Goal: Task Accomplishment & Management: Use online tool/utility

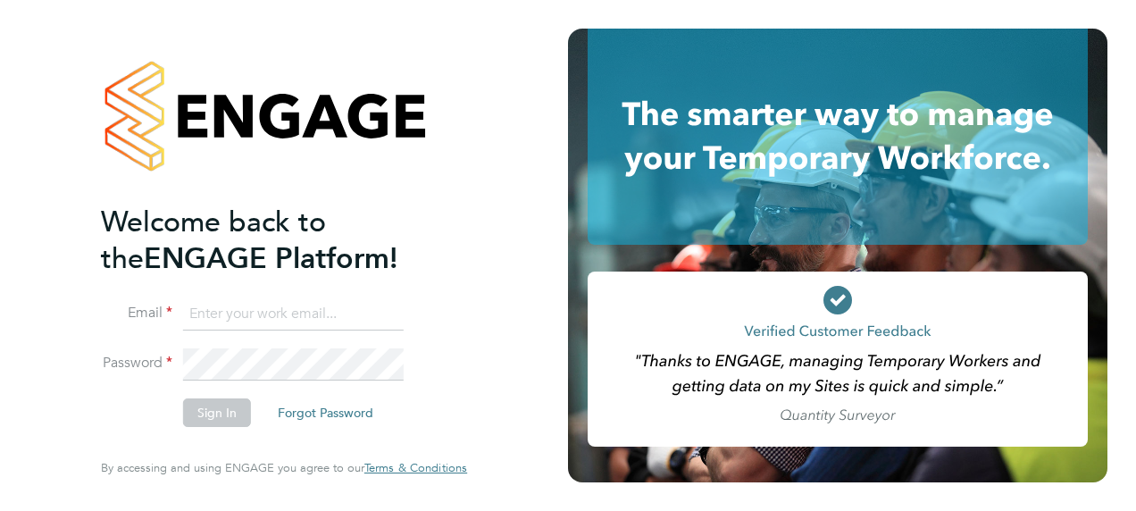
click at [266, 320] on input at bounding box center [293, 314] width 221 height 32
paste input "[EMAIL_ADDRESS][PERSON_NAME][DOMAIN_NAME]"
type input "[EMAIL_ADDRESS][PERSON_NAME][DOMAIN_NAME]"
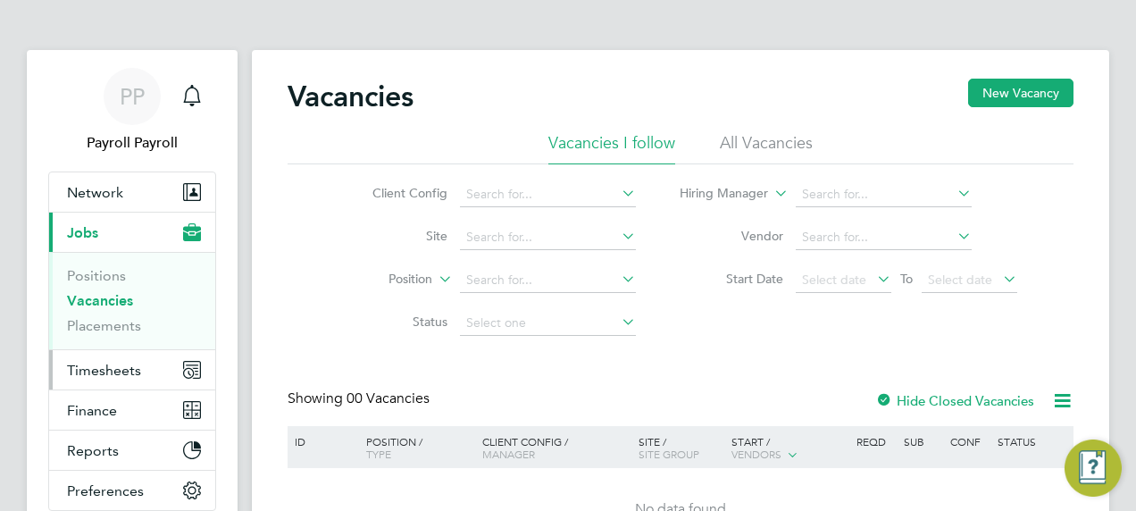
click at [163, 373] on button "Timesheets" at bounding box center [132, 369] width 166 height 39
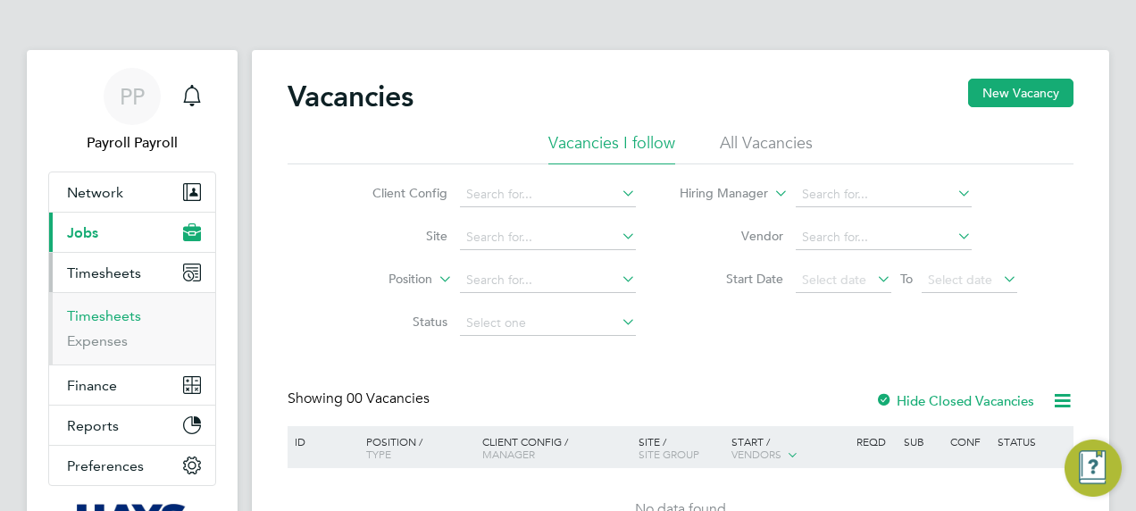
click at [113, 321] on link "Timesheets" at bounding box center [104, 315] width 74 height 17
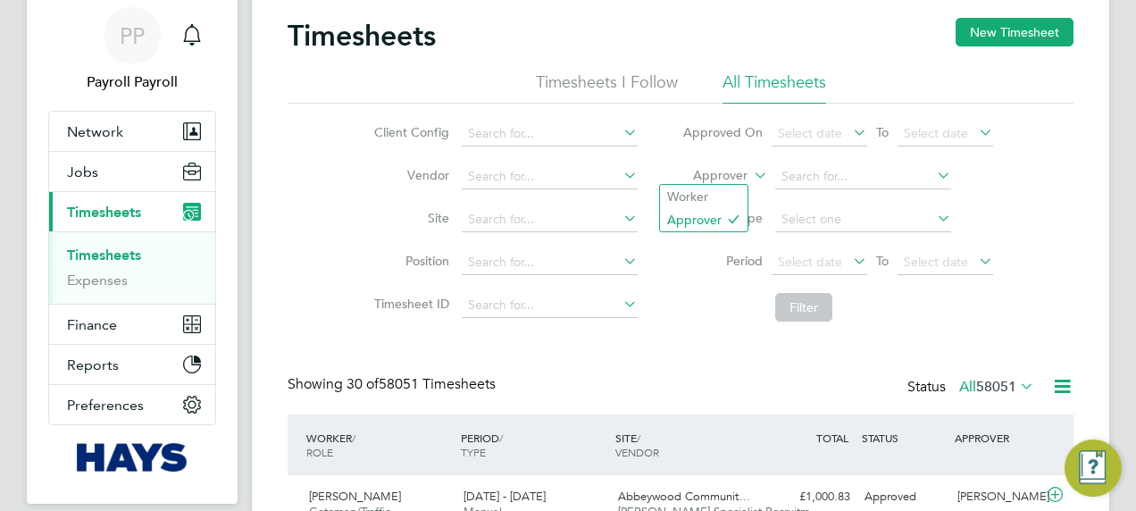
click at [728, 176] on label "Approver" at bounding box center [707, 176] width 80 height 18
click at [708, 190] on li "Worker" at bounding box center [704, 196] width 88 height 23
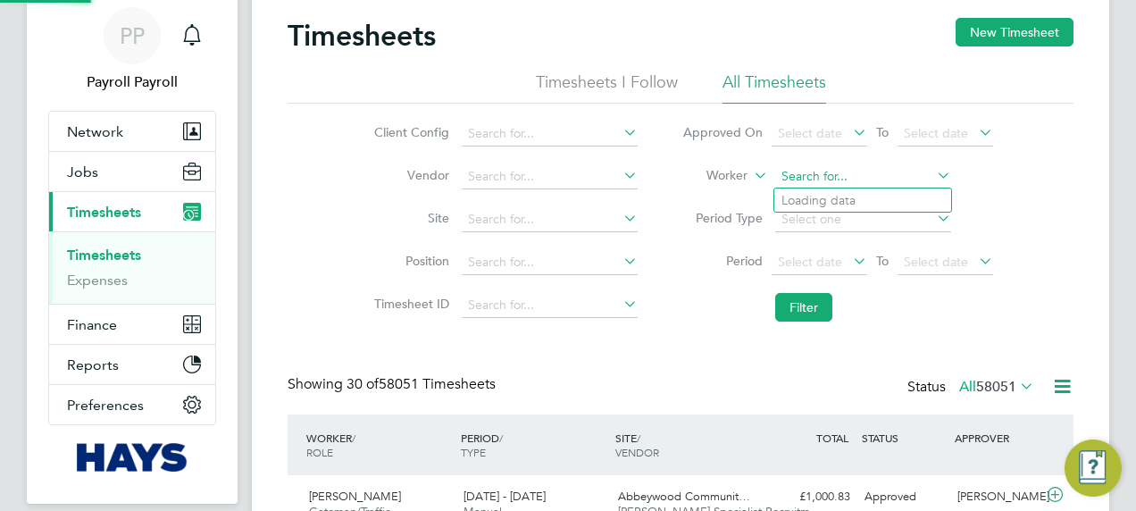
click at [804, 184] on input at bounding box center [863, 176] width 176 height 25
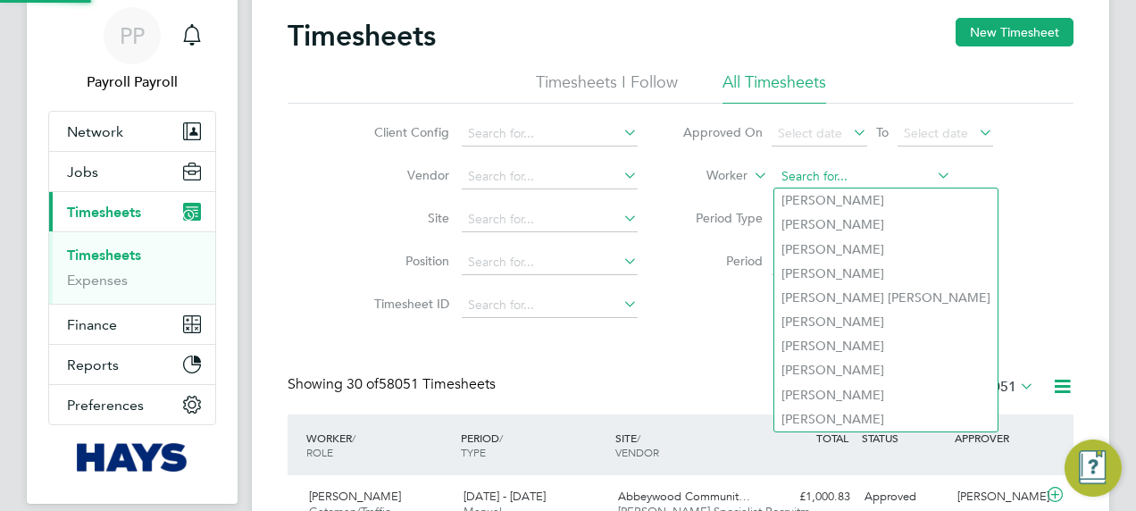
paste input "Lawrence Turlej"
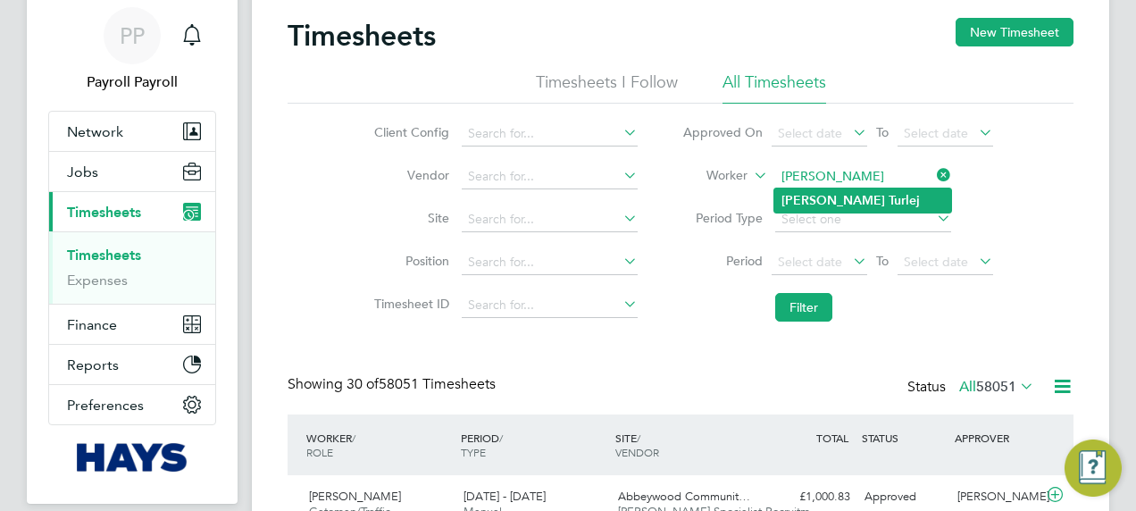
type input "Lawrence Turlej"
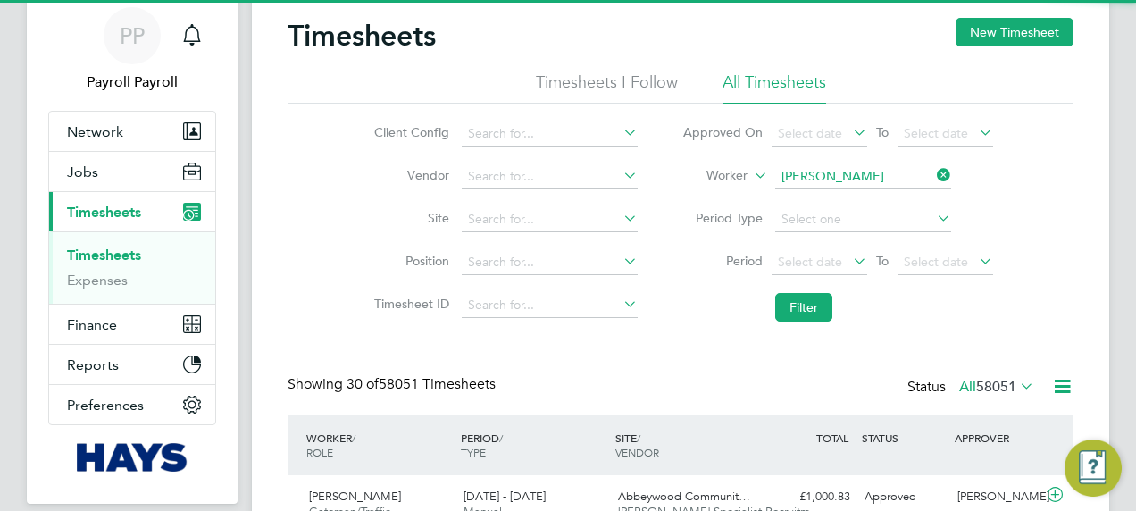
click at [814, 196] on b "Lawrence" at bounding box center [834, 200] width 104 height 15
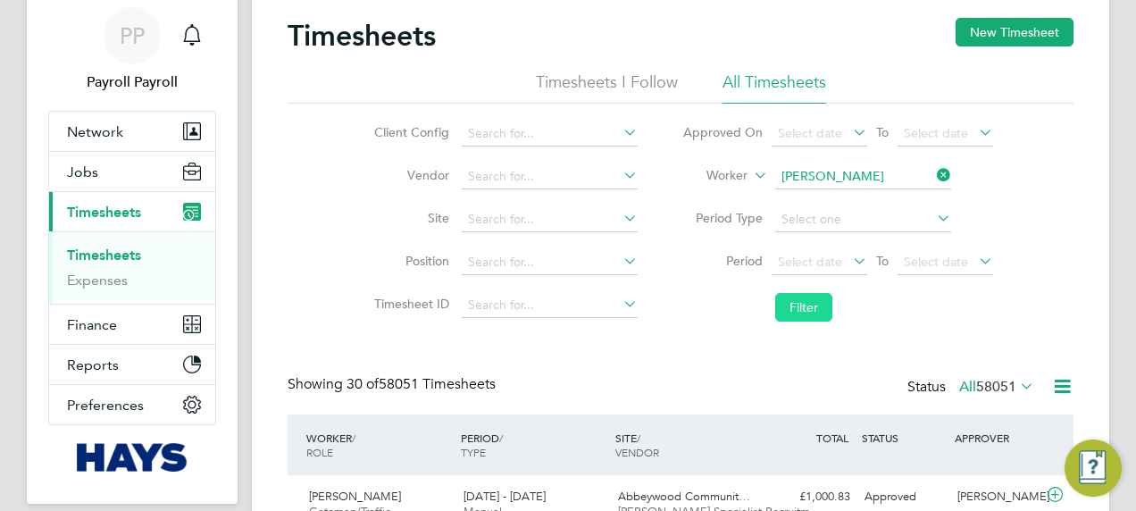
click at [806, 307] on button "Filter" at bounding box center [803, 307] width 57 height 29
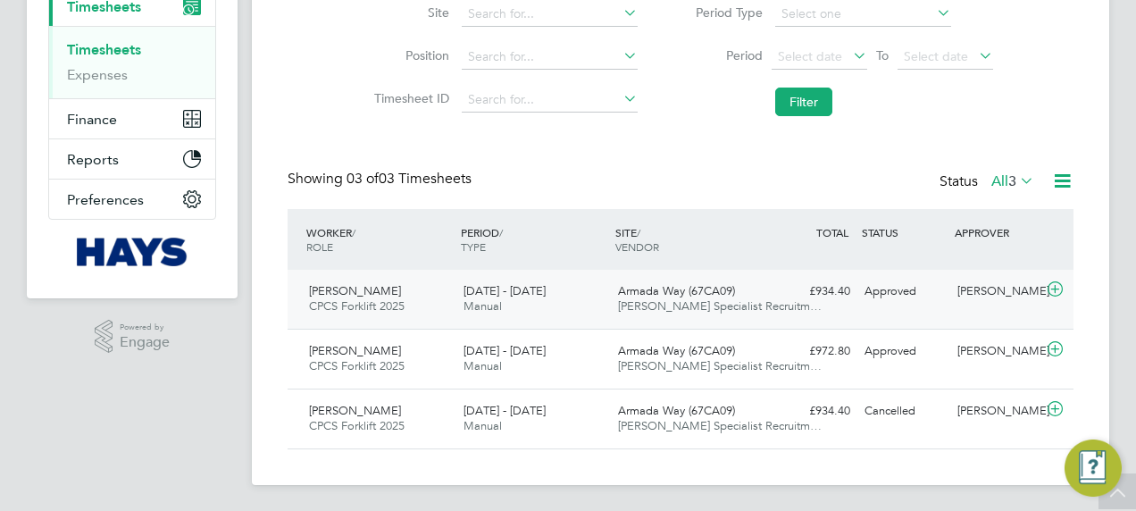
click at [607, 288] on div "6 - 12 Sep 2025 Manual" at bounding box center [533, 299] width 155 height 45
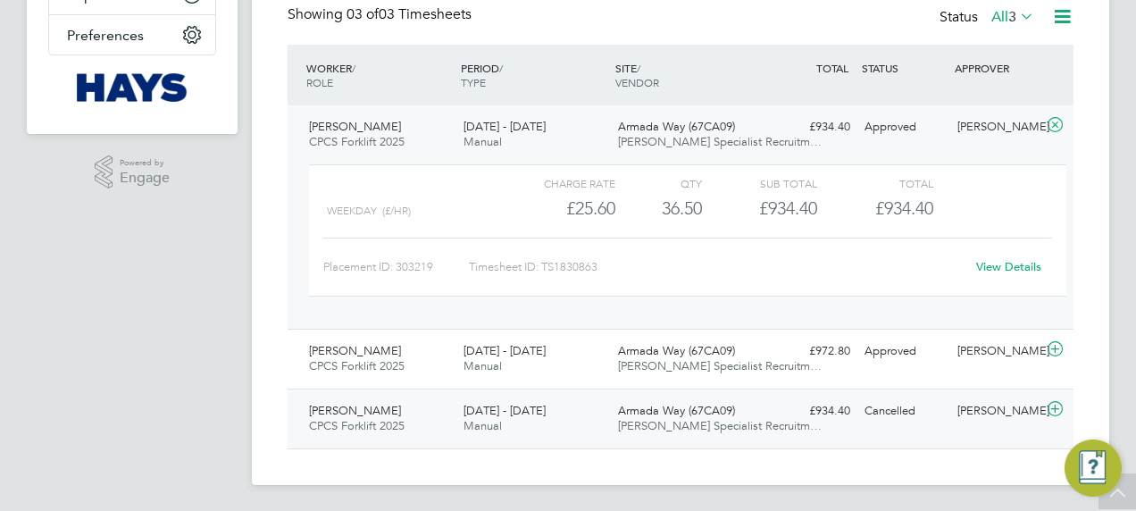
click at [582, 413] on div "6 - 12 Sep 2025 Manual" at bounding box center [533, 419] width 155 height 45
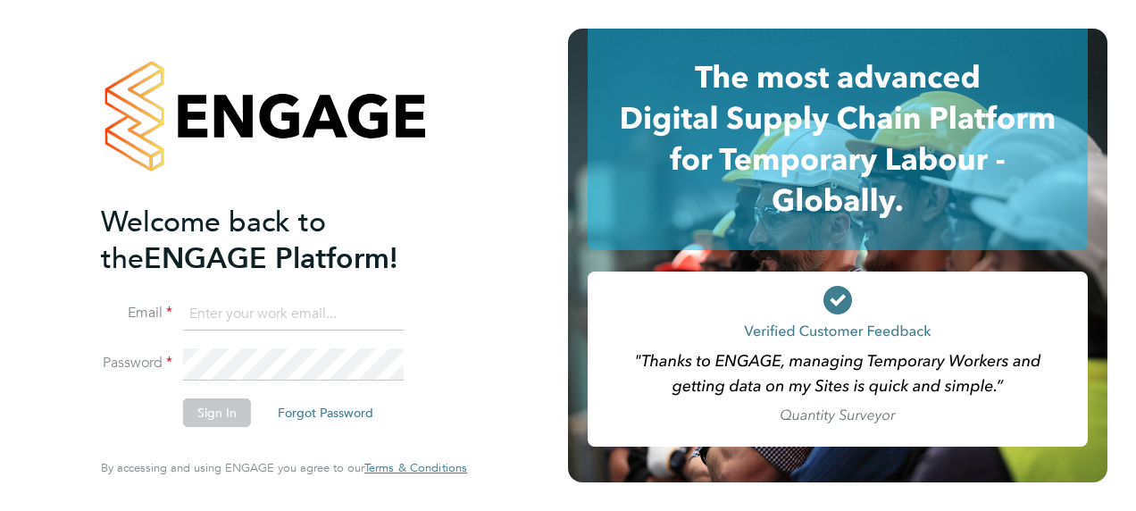
click at [273, 318] on input at bounding box center [293, 314] width 221 height 32
paste input "payroll.downloadqueries@hays.com"
type input "payroll.downloadqueries@hays.com"
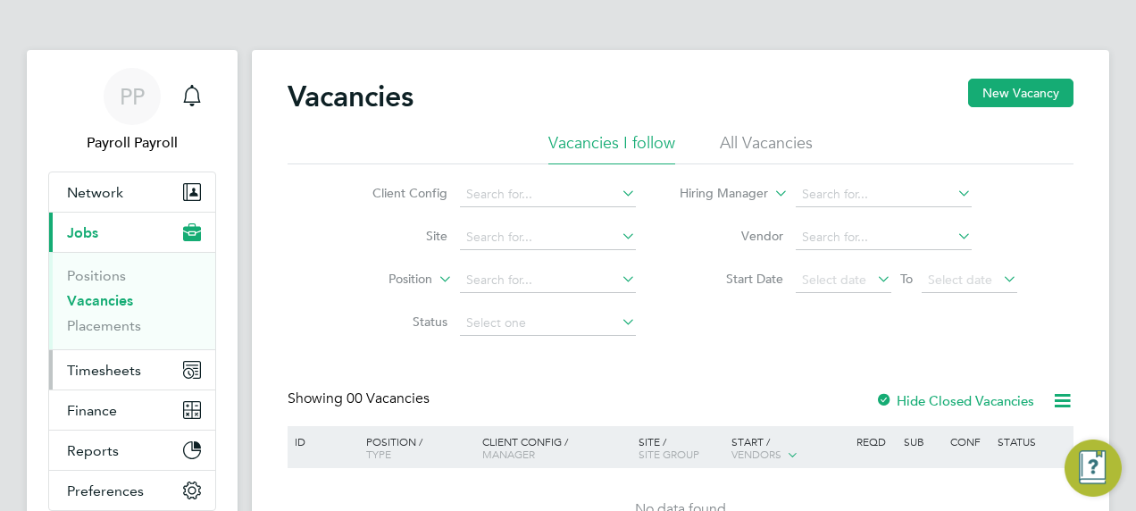
click at [151, 381] on button "Timesheets" at bounding box center [132, 369] width 166 height 39
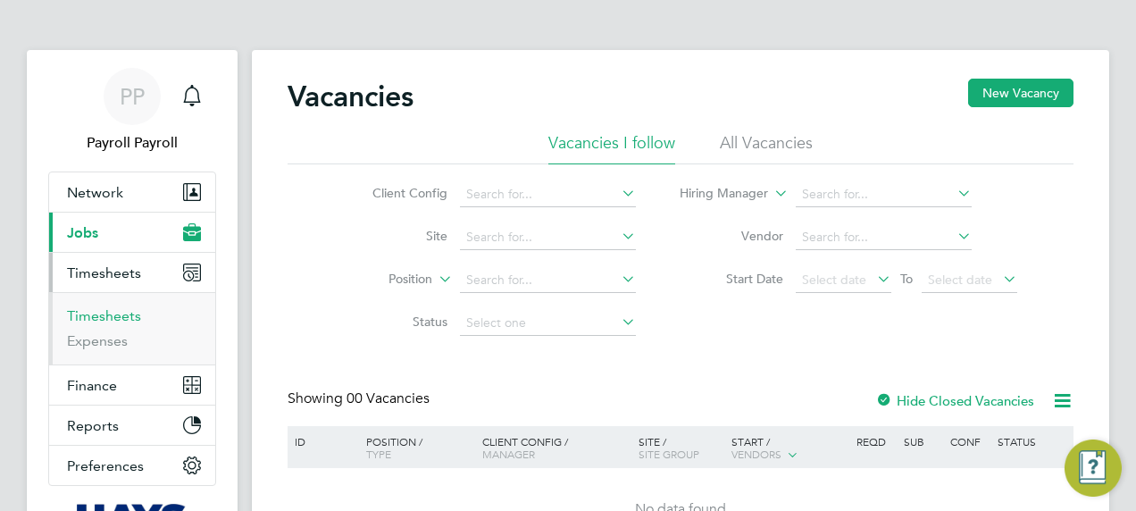
click at [114, 315] on link "Timesheets" at bounding box center [104, 315] width 74 height 17
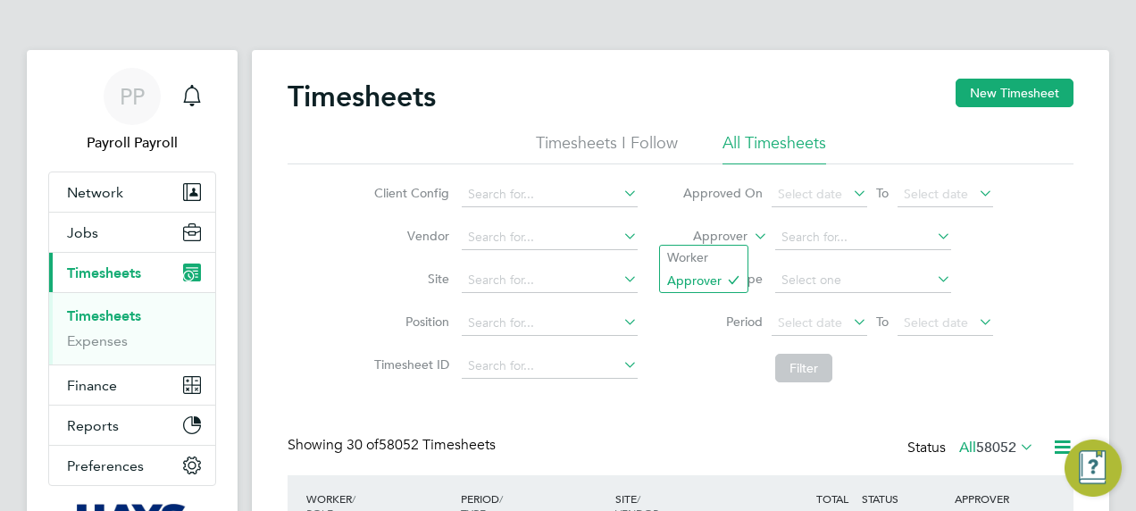
click at [721, 239] on label "Approver" at bounding box center [707, 237] width 80 height 18
click at [713, 253] on li "Worker" at bounding box center [704, 257] width 88 height 23
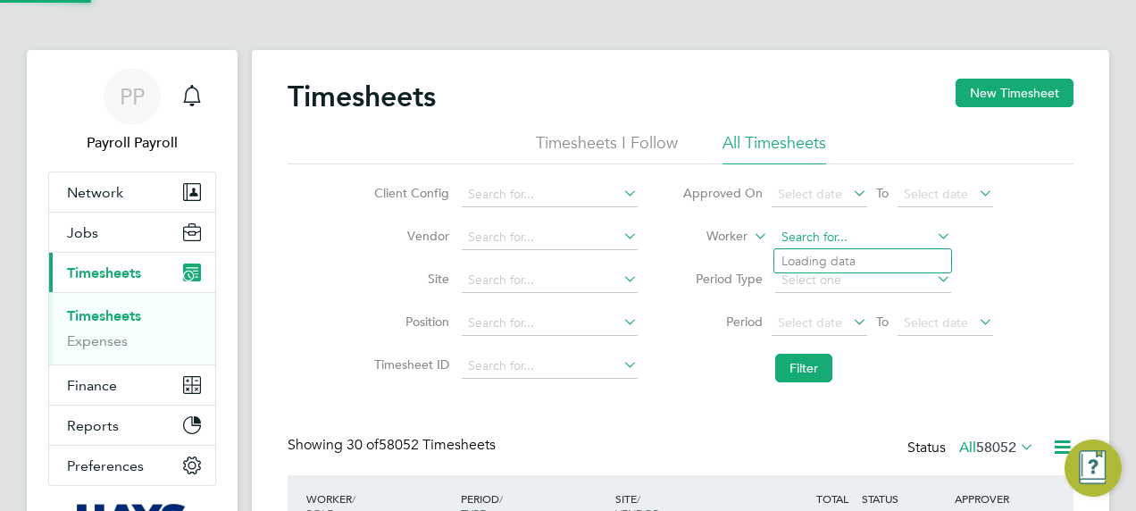
click at [828, 231] on input at bounding box center [863, 237] width 176 height 25
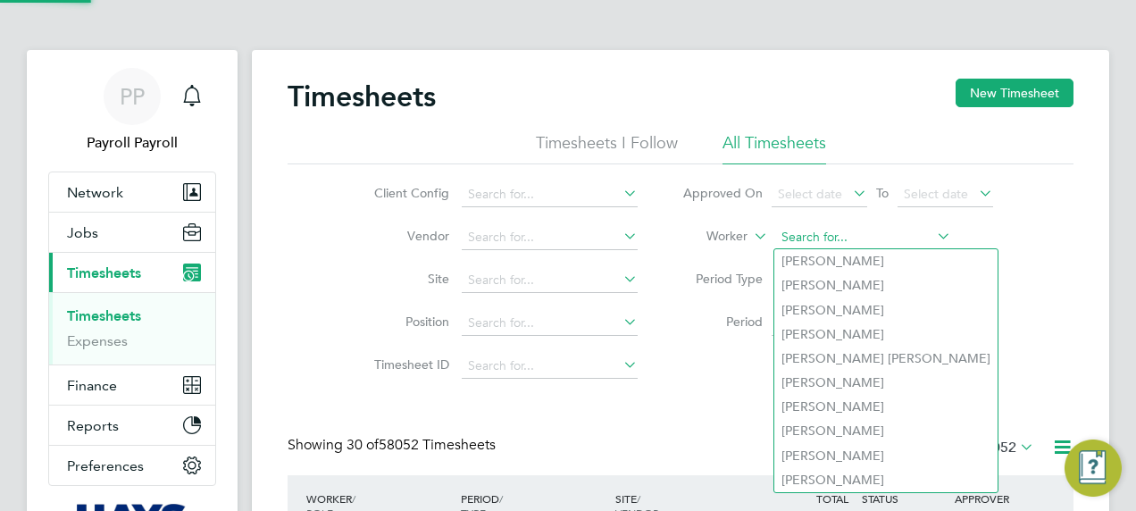
paste input "Liam Coleman"
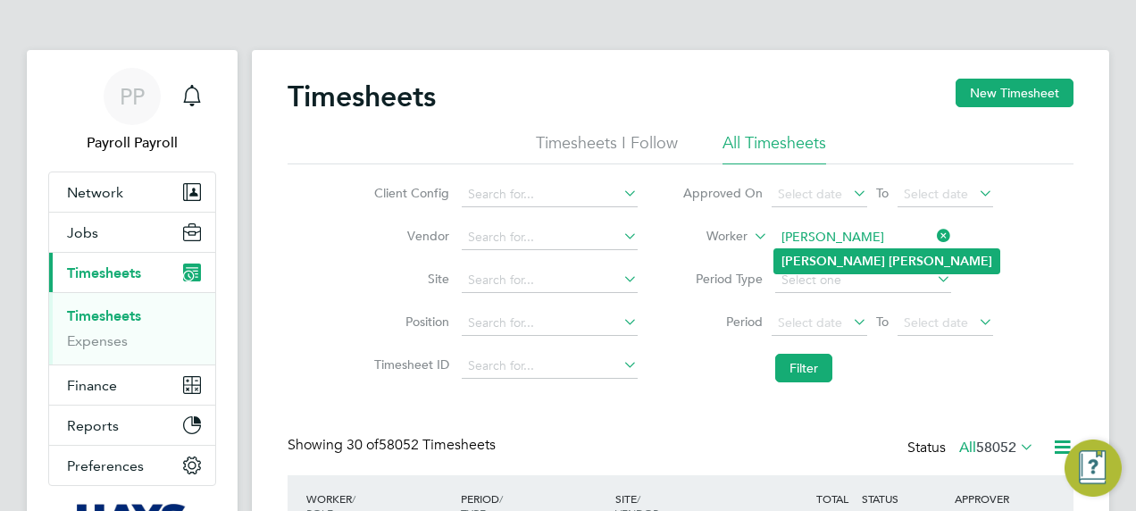
type input "Liam Coleman"
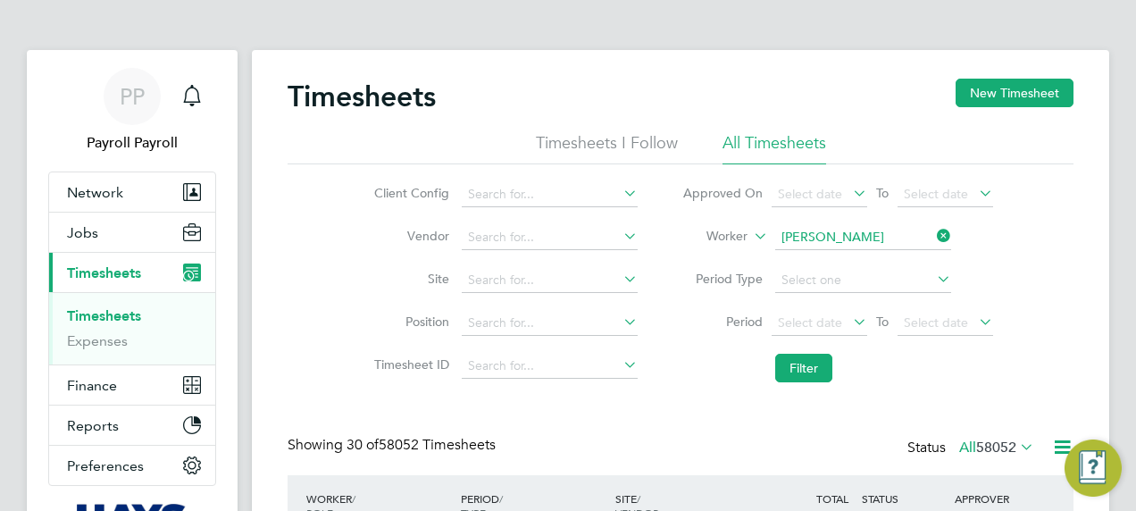
click at [889, 264] on b "Coleman" at bounding box center [941, 261] width 104 height 15
click at [793, 373] on button "Filter" at bounding box center [803, 368] width 57 height 29
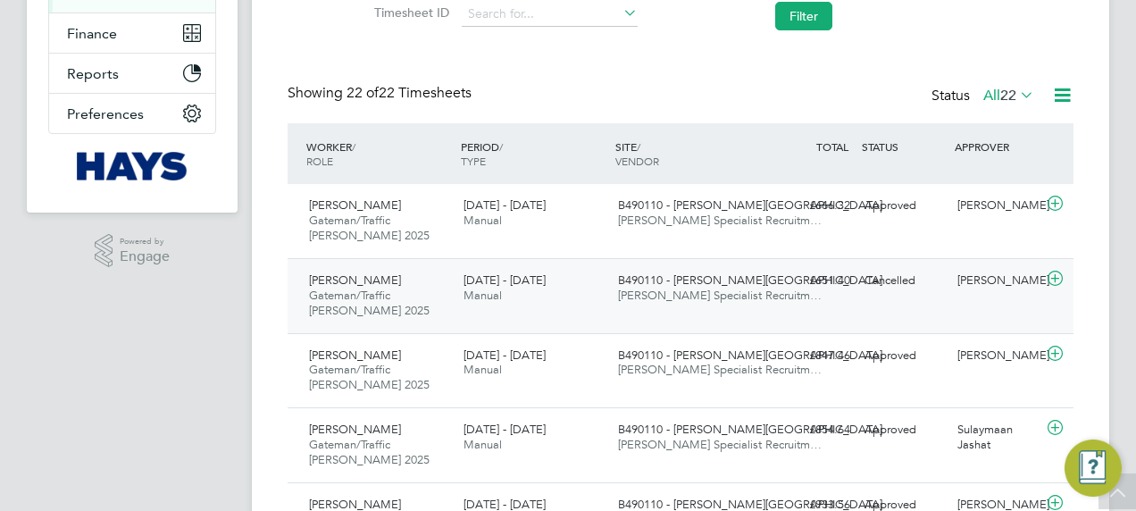
click at [584, 286] on div "20 - 26 Sep 2025 Manual" at bounding box center [533, 288] width 155 height 45
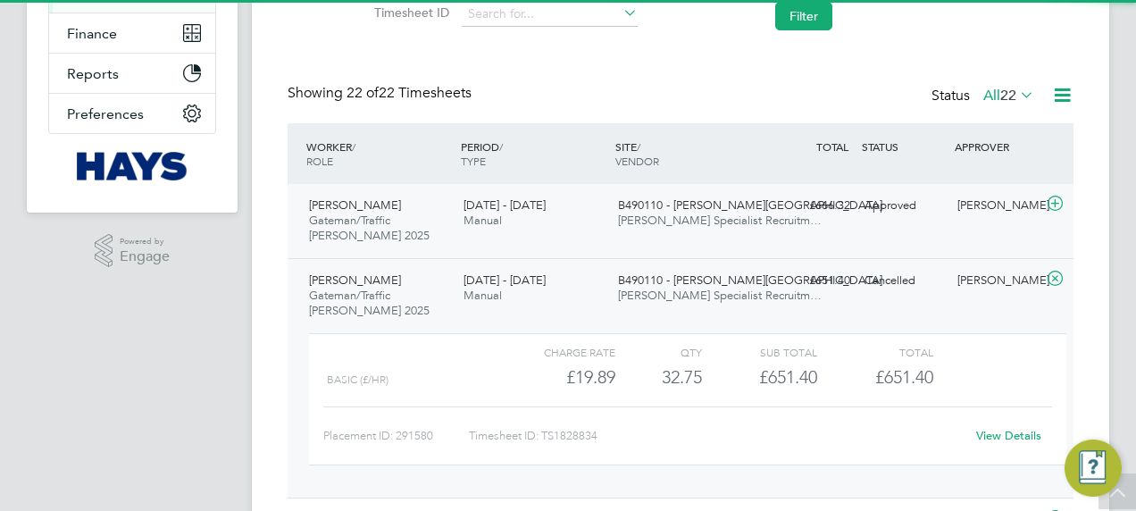
click at [654, 216] on span "Hays Specialist Recruitm…" at bounding box center [720, 220] width 204 height 15
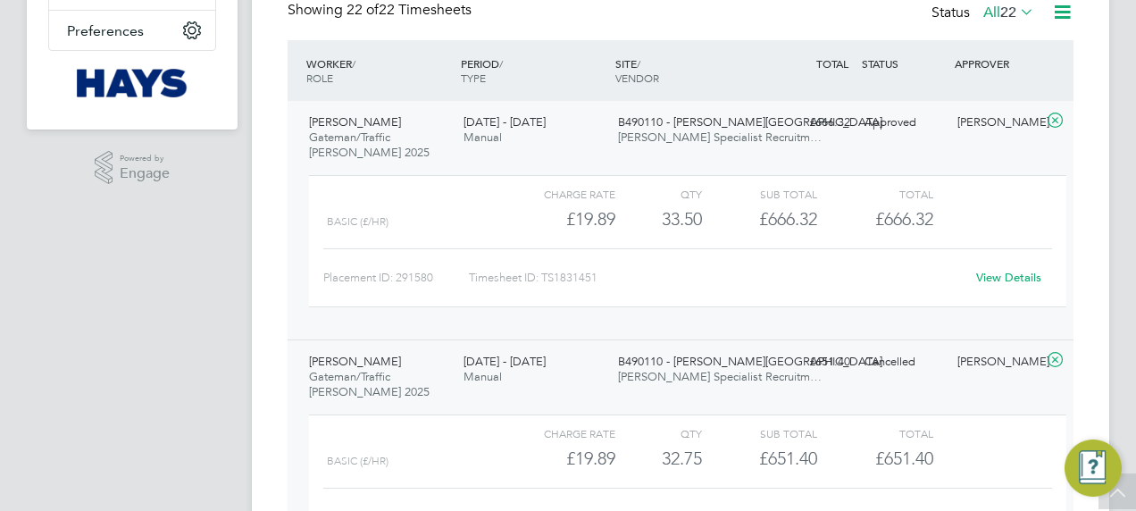
click at [993, 279] on link "View Details" at bounding box center [1008, 277] width 65 height 15
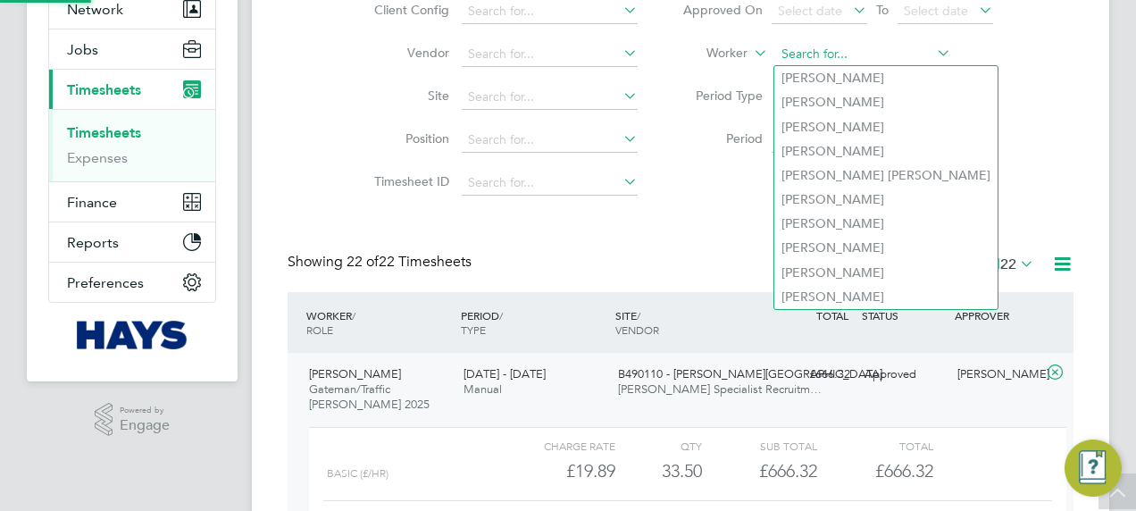
click at [888, 57] on input at bounding box center [863, 54] width 176 height 25
paste input "Keyon Browne"
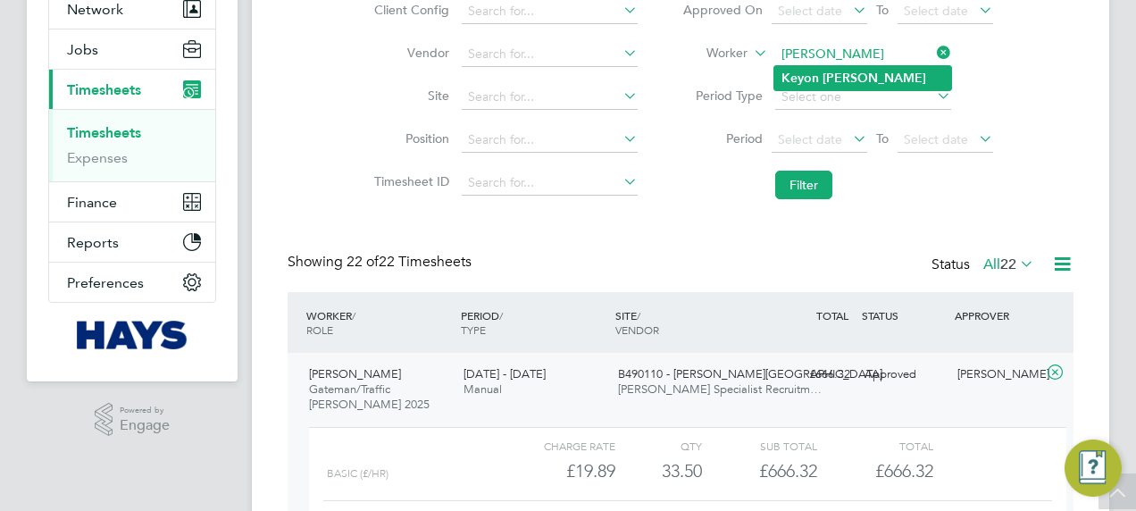
type input "Keyon Browne"
click at [849, 72] on b "Browne" at bounding box center [875, 78] width 104 height 15
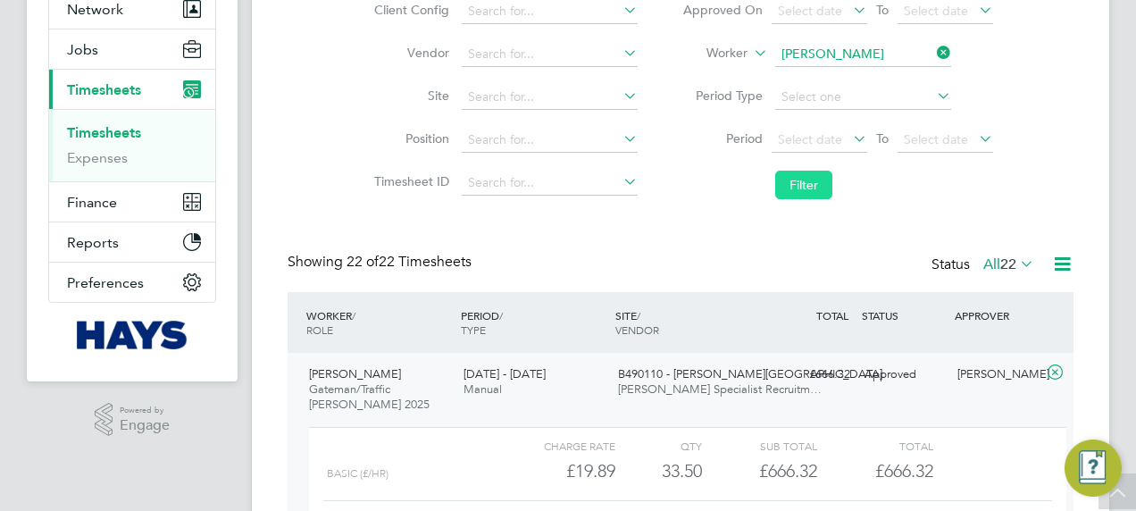
click at [818, 177] on button "Filter" at bounding box center [803, 185] width 57 height 29
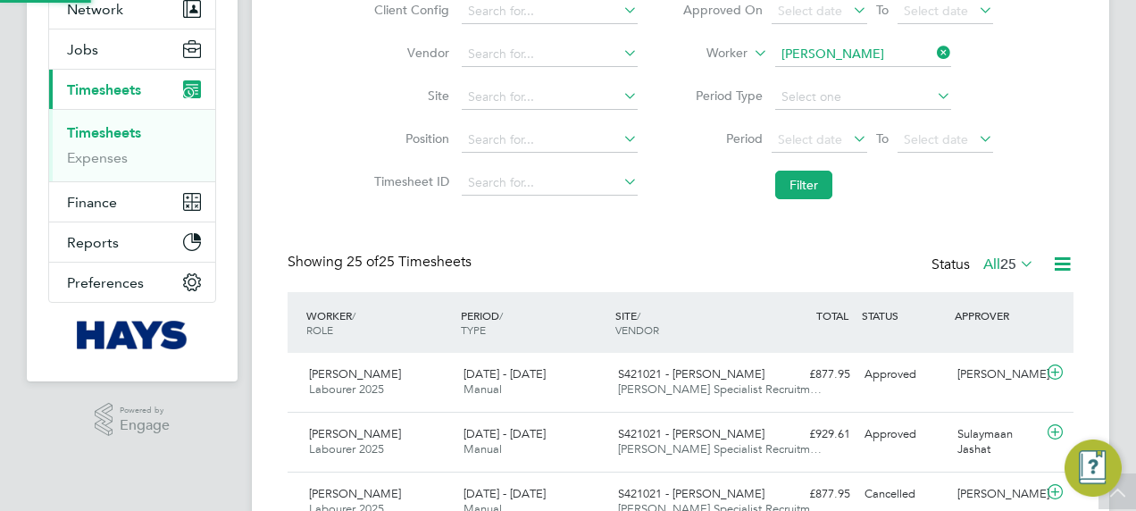
scroll to position [9, 9]
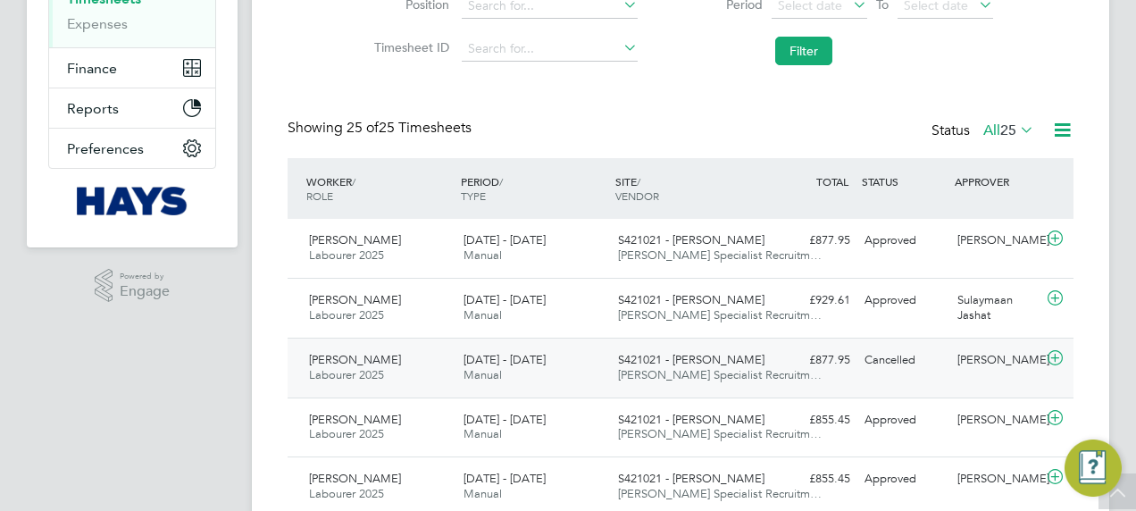
click at [535, 361] on span "13 - 19 Sep 2025" at bounding box center [505, 359] width 82 height 15
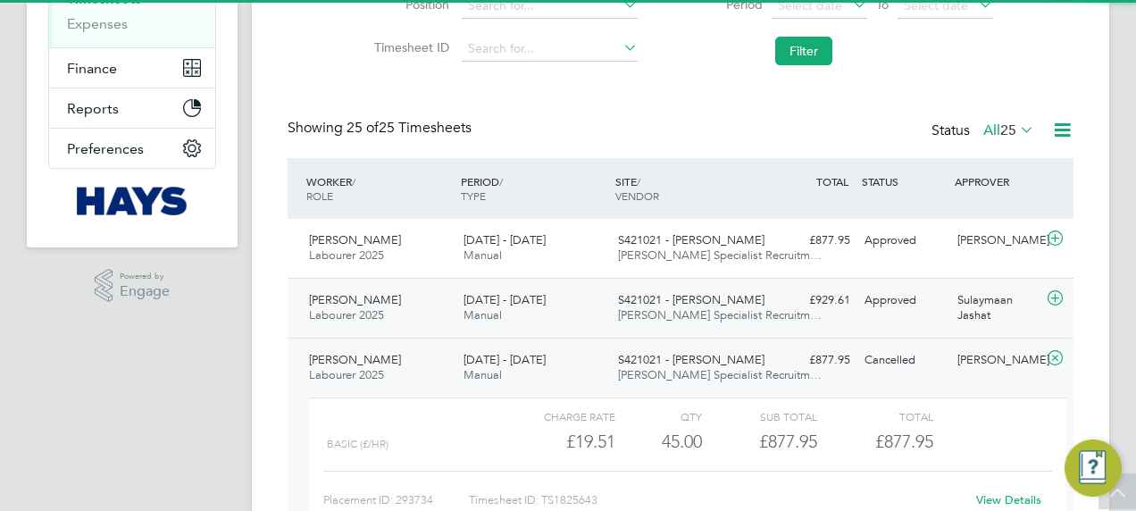
click at [607, 303] on div "13 - 19 Sep 2025 Manual" at bounding box center [533, 308] width 155 height 45
